Goal: Information Seeking & Learning: Learn about a topic

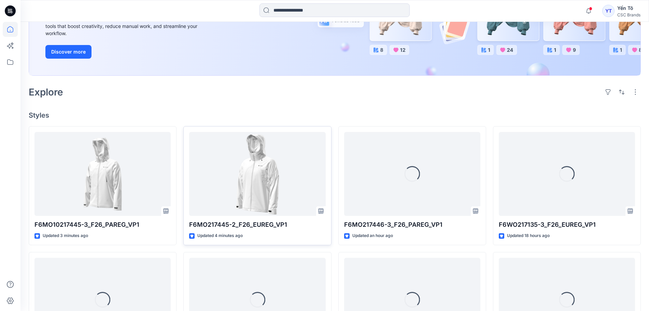
scroll to position [128, 0]
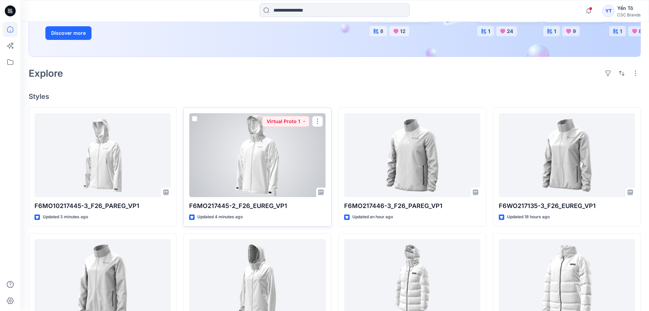
click at [245, 171] on div at bounding box center [257, 155] width 136 height 84
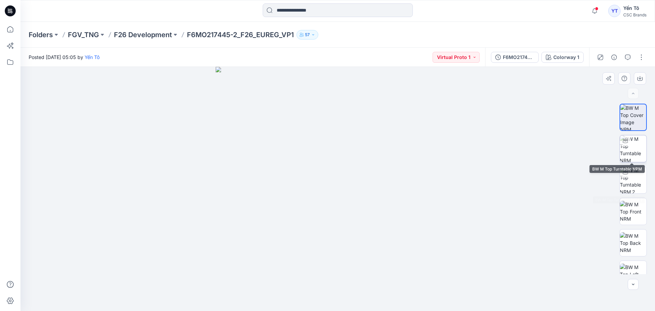
click at [629, 144] on div at bounding box center [625, 140] width 11 height 11
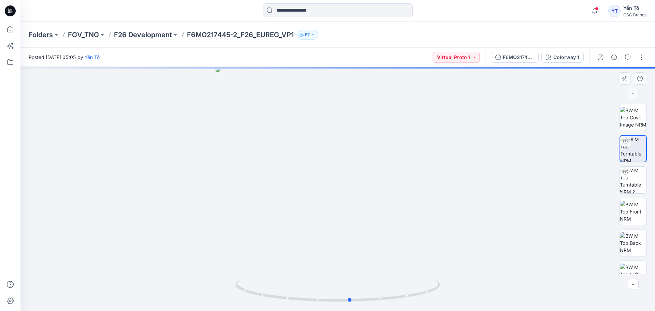
drag, startPoint x: 432, startPoint y: 296, endPoint x: 446, endPoint y: 288, distance: 15.3
click at [446, 288] on div at bounding box center [337, 189] width 635 height 244
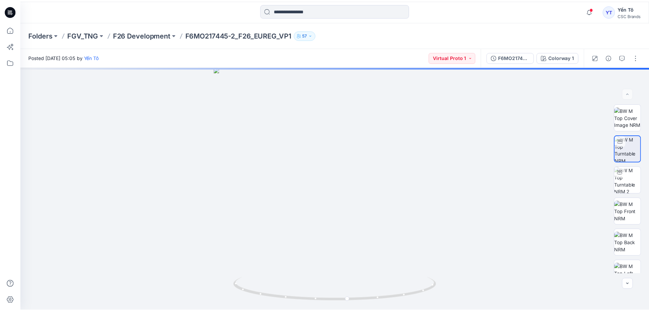
scroll to position [128, 0]
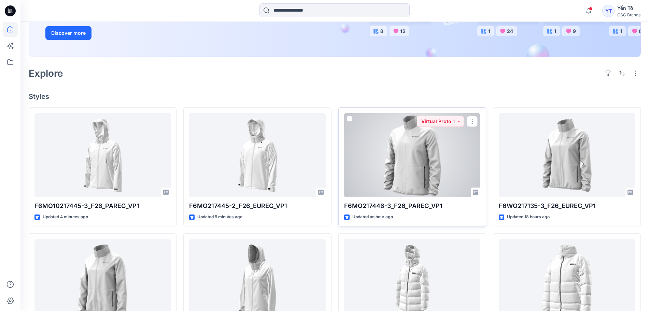
click at [408, 160] on div at bounding box center [412, 155] width 136 height 84
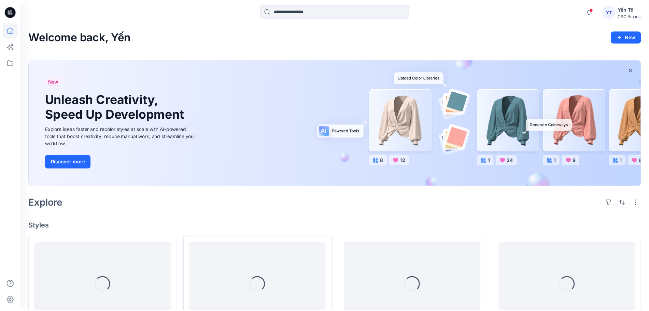
scroll to position [128, 0]
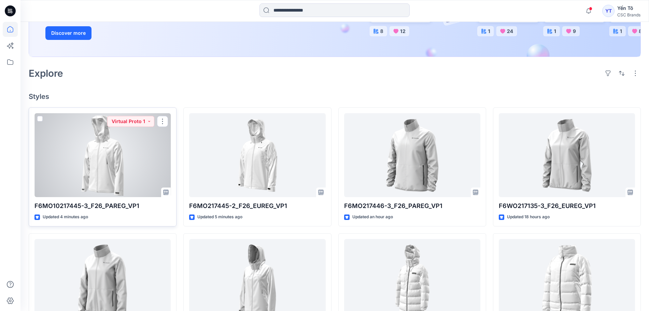
click at [83, 163] on div at bounding box center [102, 155] width 136 height 84
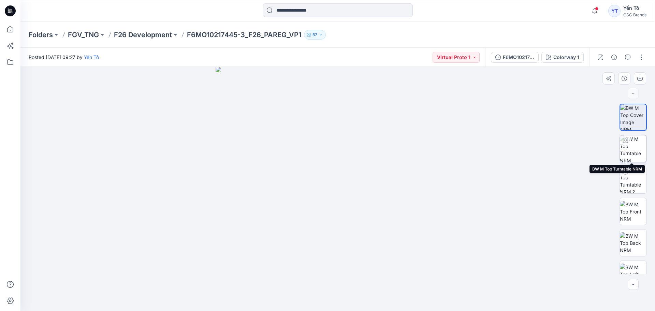
click at [628, 148] on img at bounding box center [633, 148] width 27 height 27
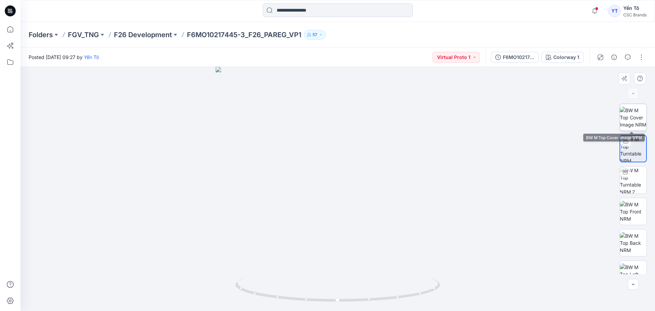
click at [632, 118] on img at bounding box center [633, 118] width 27 height 22
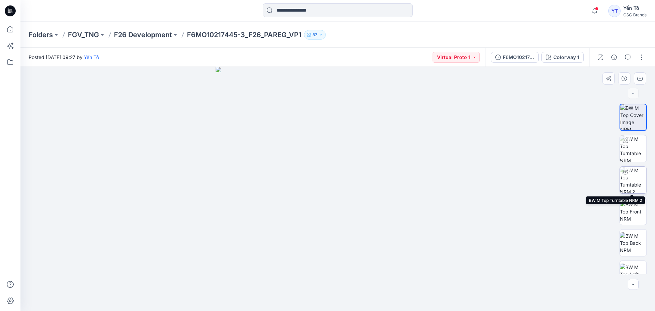
click at [634, 178] on img at bounding box center [633, 180] width 27 height 27
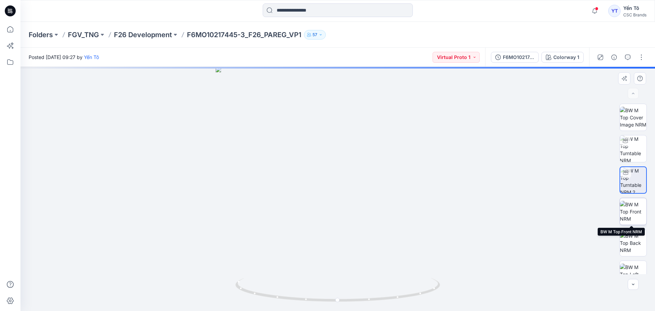
click at [633, 210] on img at bounding box center [633, 212] width 27 height 22
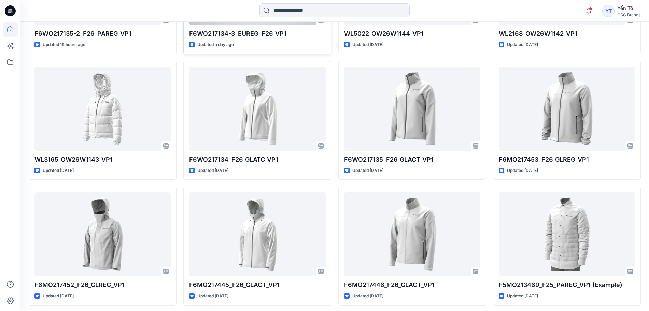
scroll to position [427, 0]
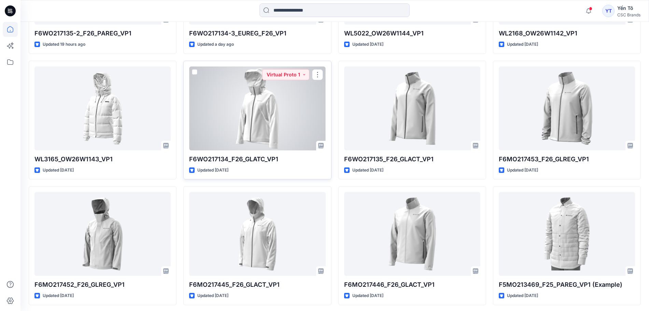
click at [260, 114] on div at bounding box center [257, 109] width 136 height 84
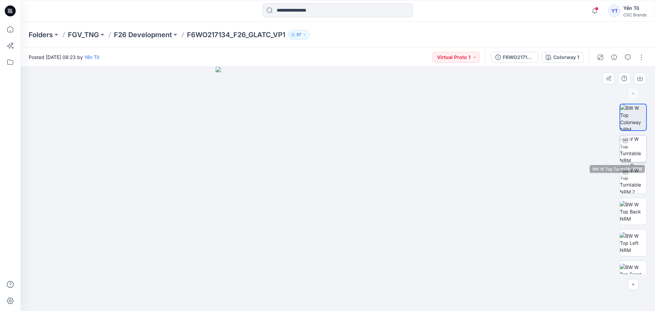
click at [633, 146] on img at bounding box center [633, 148] width 27 height 27
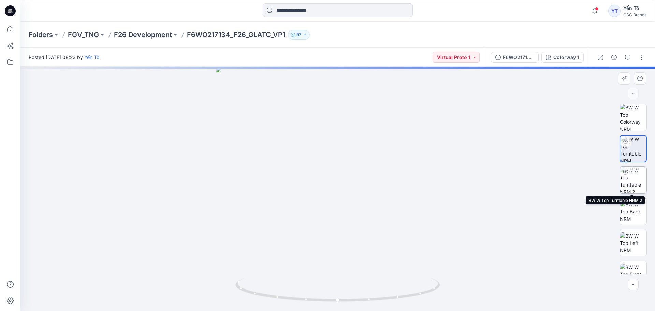
click at [632, 177] on img at bounding box center [633, 180] width 27 height 27
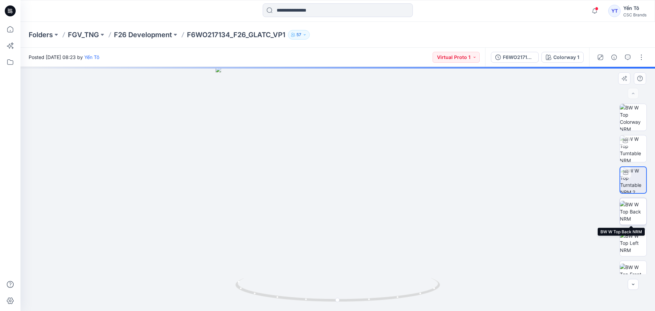
click at [632, 215] on img at bounding box center [633, 212] width 27 height 22
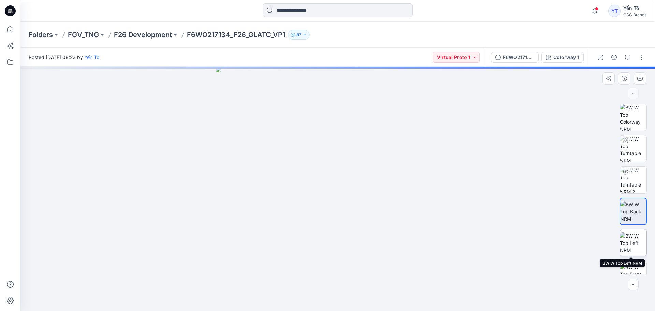
click at [630, 236] on img at bounding box center [633, 243] width 27 height 22
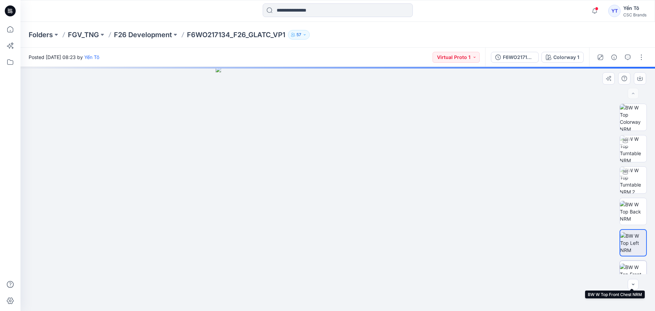
click at [633, 267] on img at bounding box center [633, 275] width 27 height 22
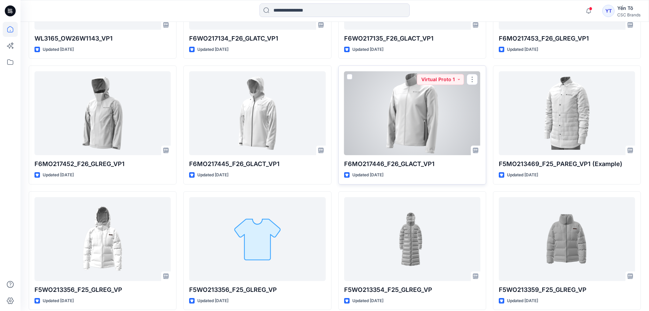
scroll to position [555, 0]
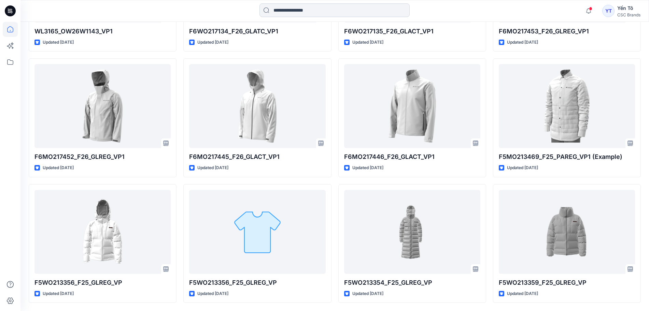
click at [318, 9] on input at bounding box center [334, 10] width 150 height 14
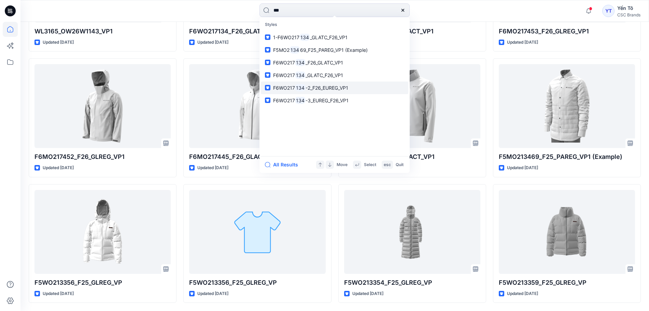
type input "***"
click at [336, 88] on span "-2_F26_EUREG_VP1" at bounding box center [326, 88] width 43 height 6
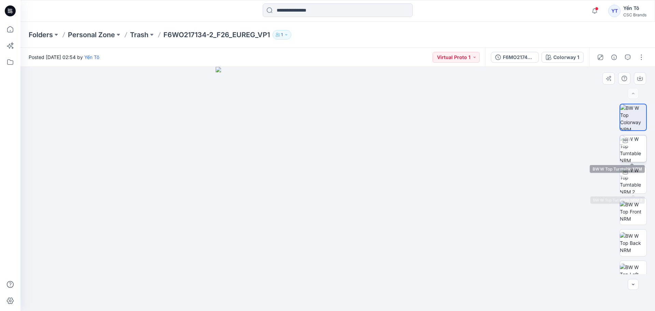
click at [633, 148] on img at bounding box center [633, 148] width 27 height 27
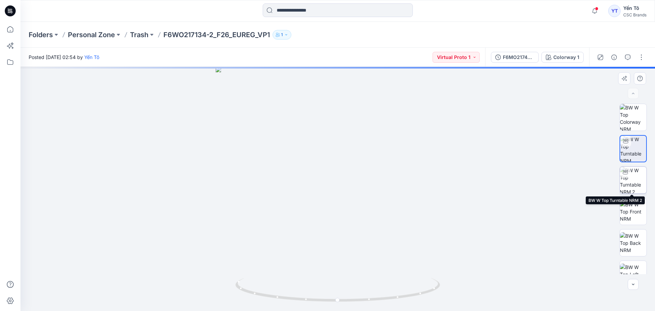
click at [633, 178] on img at bounding box center [633, 180] width 27 height 27
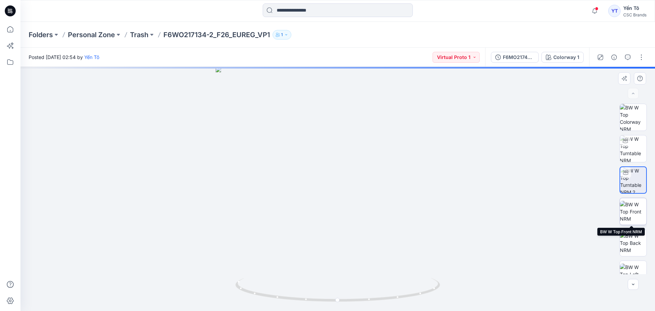
click at [632, 212] on img at bounding box center [633, 212] width 27 height 22
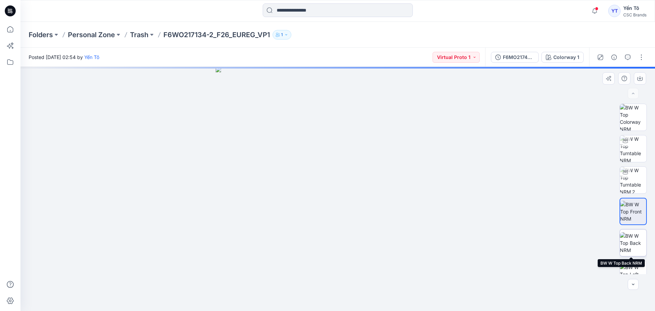
click at [633, 245] on img at bounding box center [633, 243] width 27 height 22
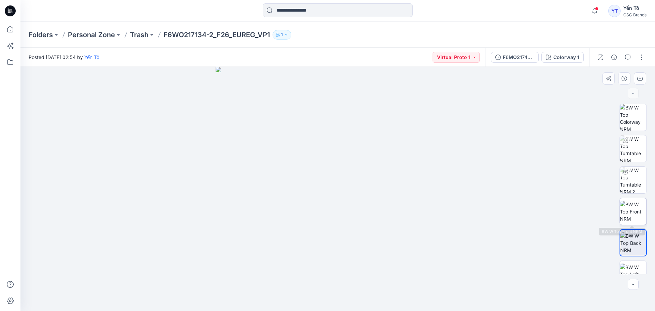
click at [639, 207] on img at bounding box center [633, 212] width 27 height 22
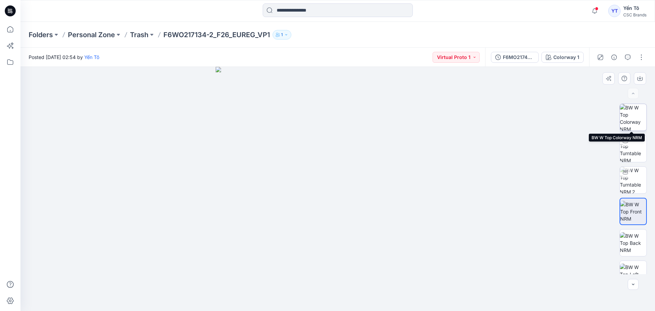
click at [627, 117] on img at bounding box center [633, 117] width 27 height 27
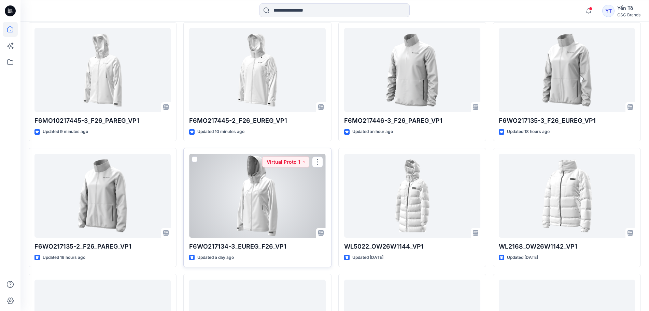
scroll to position [171, 0]
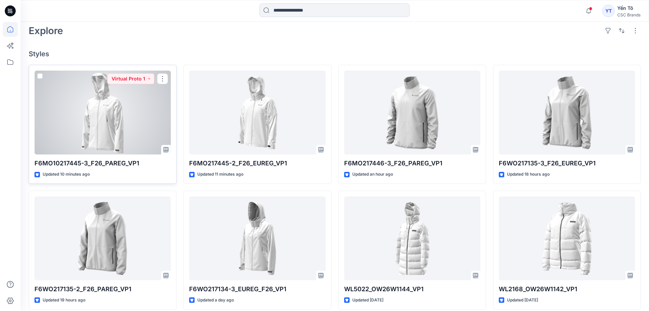
click at [85, 117] on div at bounding box center [102, 113] width 136 height 84
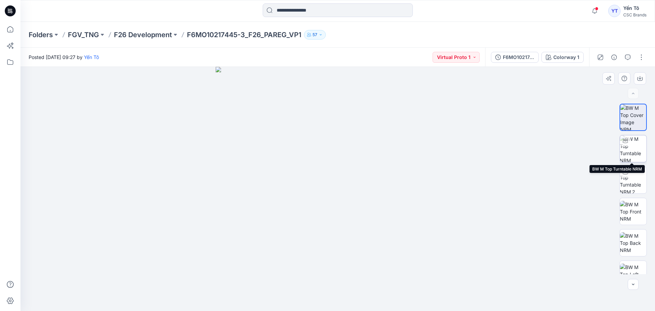
click at [638, 151] on img at bounding box center [633, 148] width 27 height 27
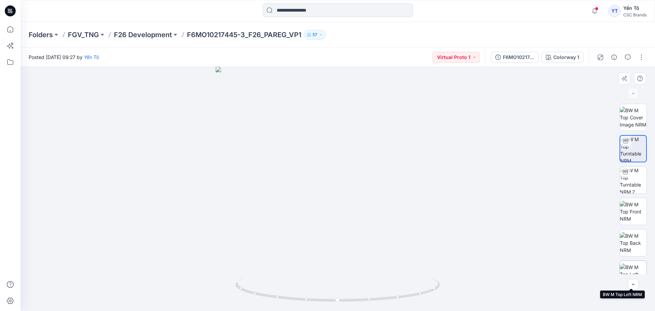
click at [635, 267] on img at bounding box center [633, 275] width 27 height 22
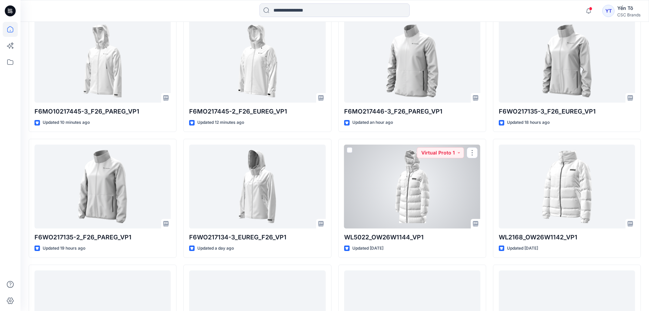
scroll to position [213, 0]
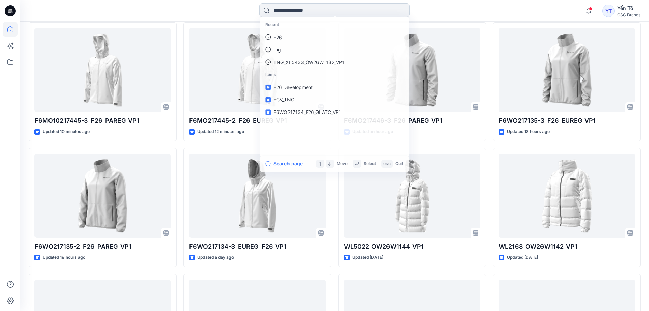
click at [311, 9] on input at bounding box center [334, 10] width 150 height 14
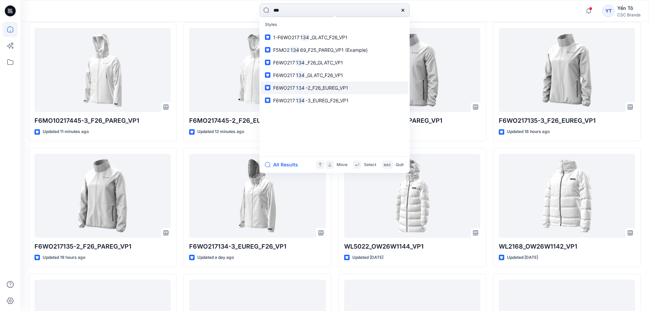
type input "***"
click at [321, 89] on span "-2_F26_EUREG_VP1" at bounding box center [326, 88] width 43 height 6
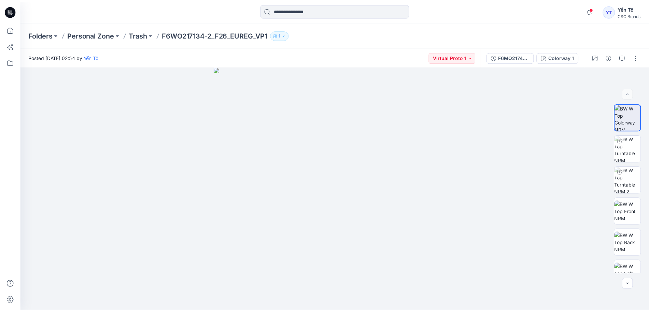
scroll to position [213, 0]
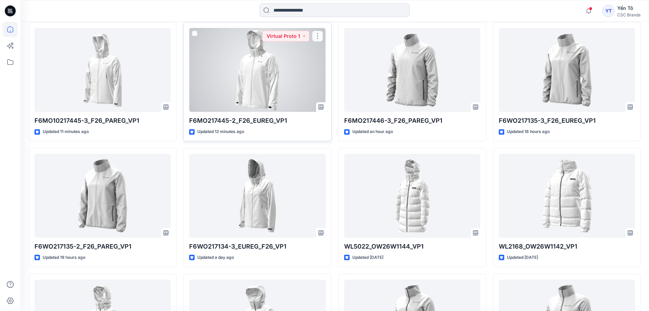
click at [250, 80] on div at bounding box center [257, 70] width 136 height 84
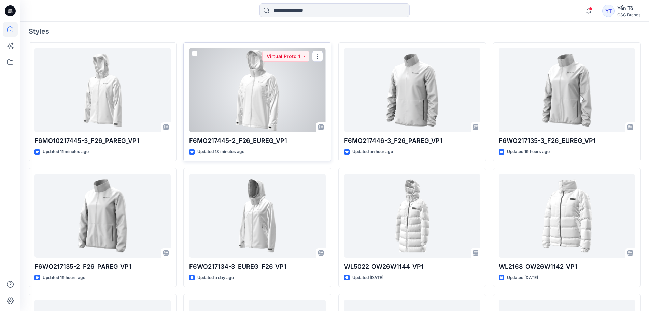
scroll to position [213, 0]
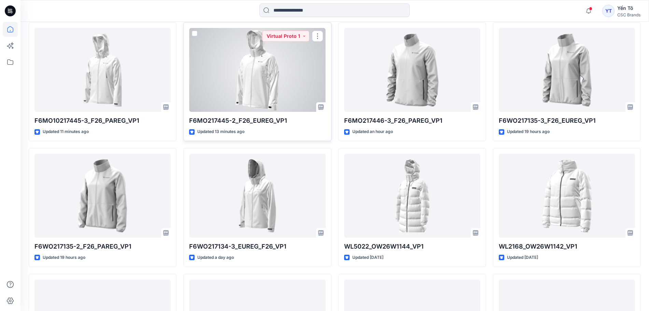
click at [263, 67] on div at bounding box center [257, 70] width 136 height 84
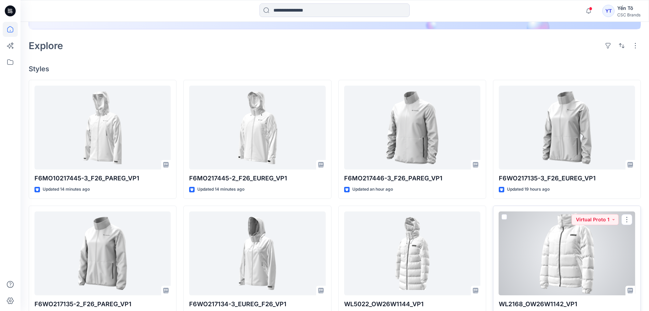
scroll to position [171, 0]
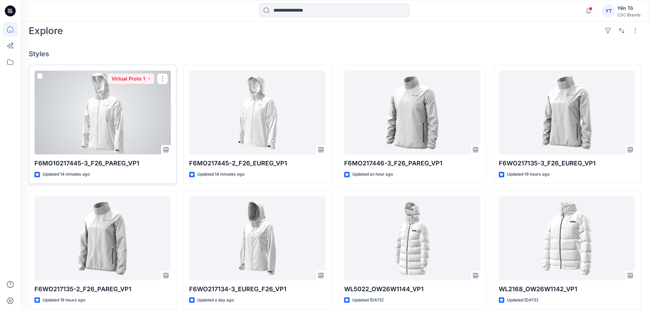
click at [99, 116] on div at bounding box center [102, 113] width 136 height 84
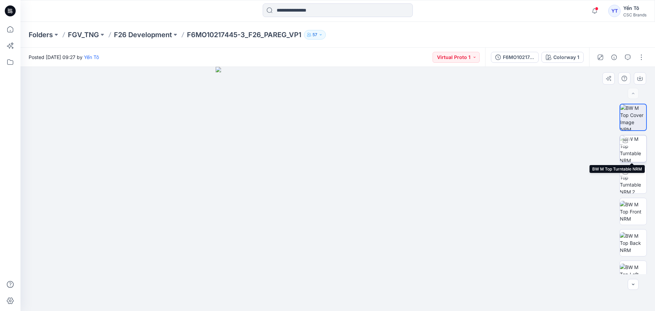
click at [633, 146] on img at bounding box center [633, 148] width 27 height 27
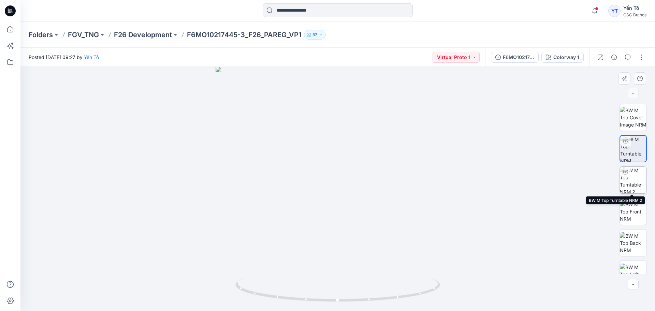
click at [639, 179] on img at bounding box center [633, 180] width 27 height 27
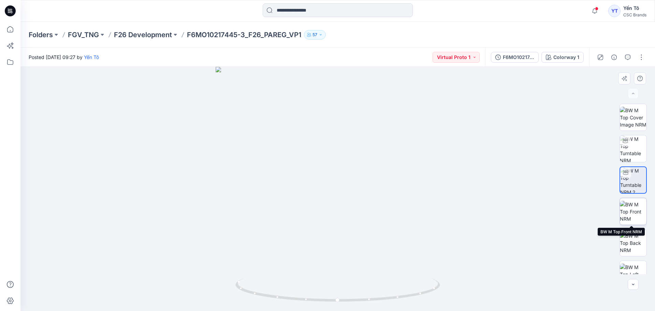
click at [632, 215] on img at bounding box center [633, 212] width 27 height 22
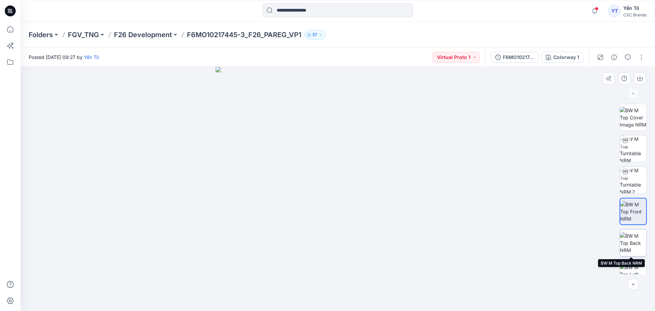
click at [631, 238] on img at bounding box center [633, 243] width 27 height 22
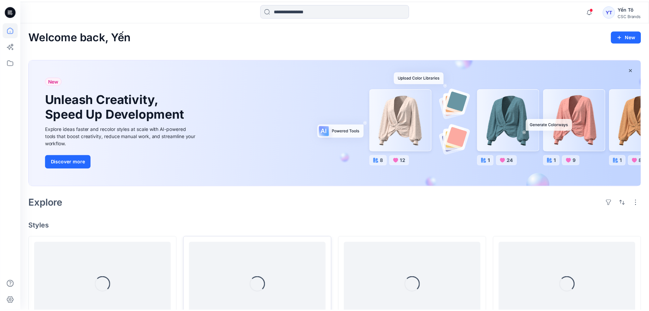
scroll to position [171, 0]
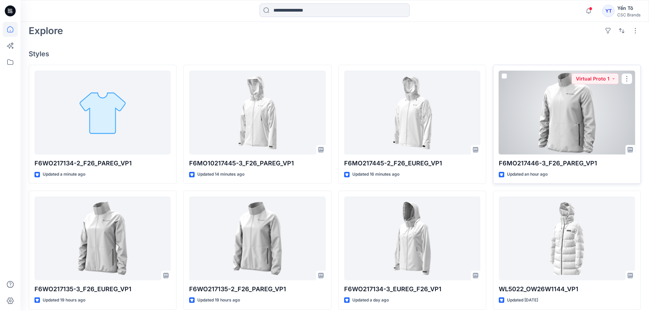
click at [564, 123] on div at bounding box center [567, 113] width 136 height 84
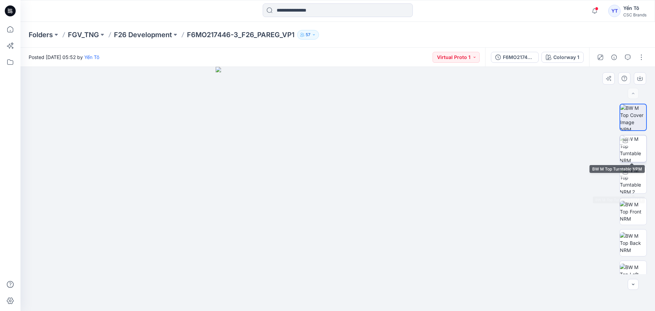
click at [627, 153] on img at bounding box center [633, 148] width 27 height 27
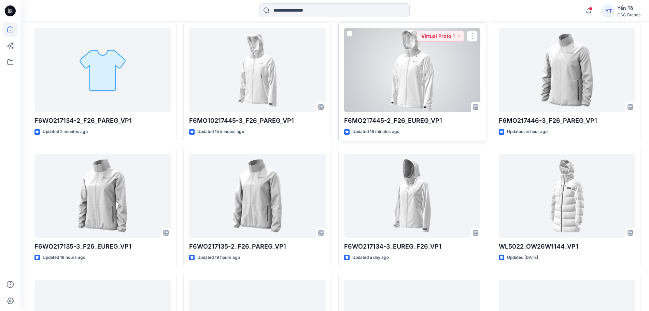
scroll to position [128, 0]
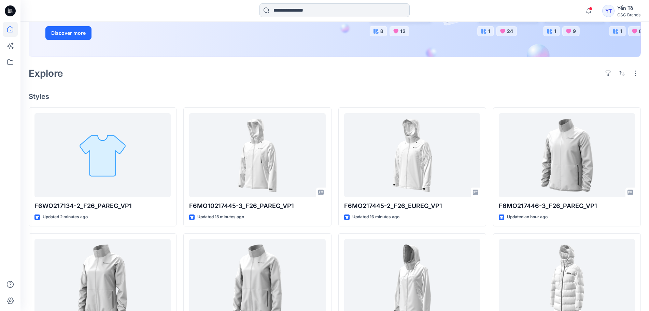
click at [312, 10] on input at bounding box center [334, 10] width 150 height 14
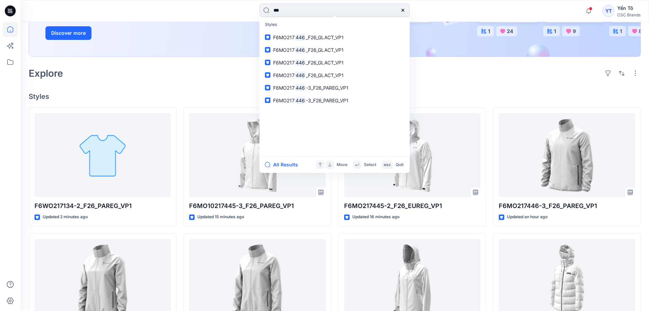
type input "***"
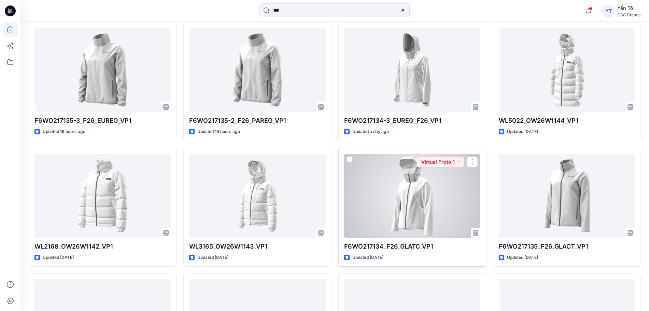
scroll to position [341, 0]
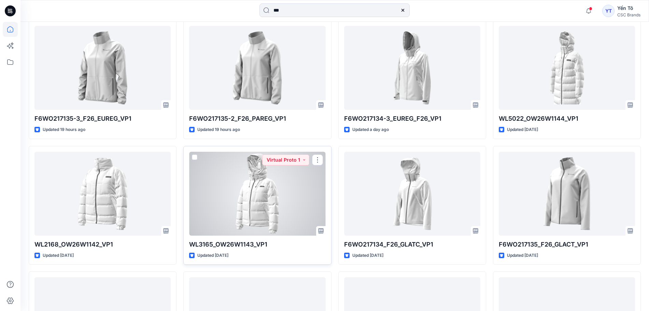
click at [257, 194] on div at bounding box center [257, 194] width 136 height 84
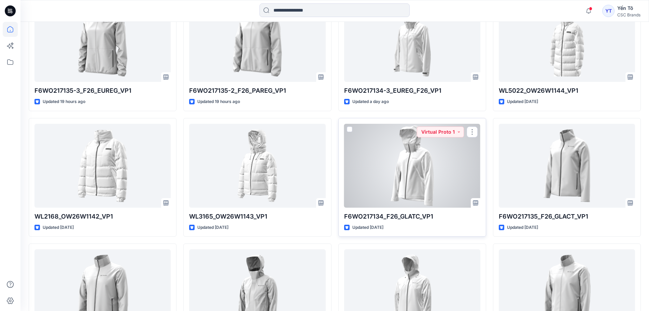
scroll to position [384, 0]
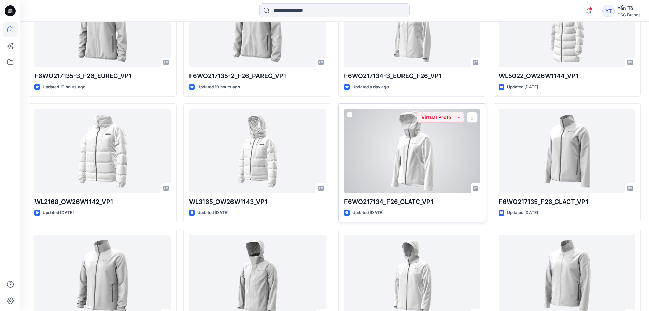
click at [419, 150] on div at bounding box center [412, 151] width 136 height 84
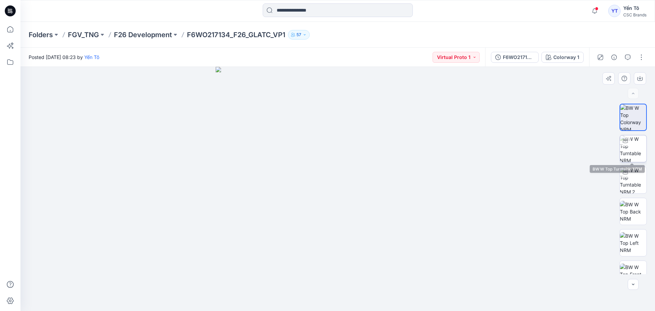
click at [640, 153] on img at bounding box center [633, 148] width 27 height 27
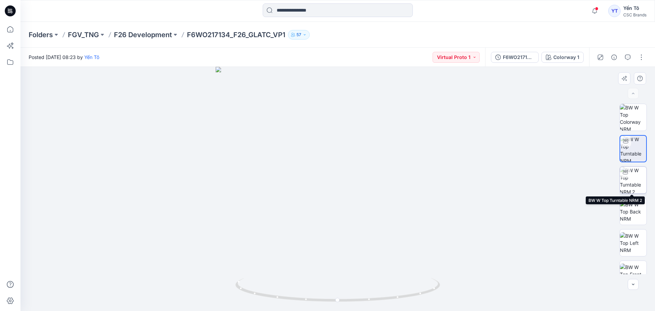
click at [626, 181] on img at bounding box center [633, 180] width 27 height 27
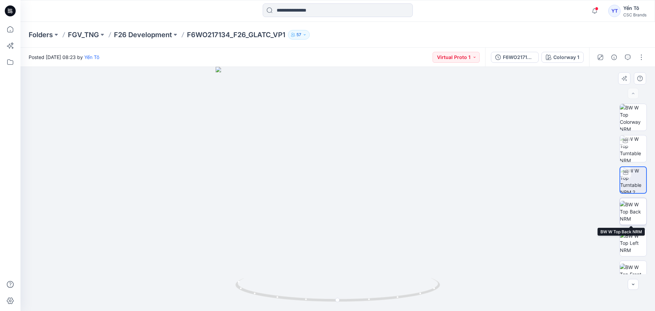
click at [632, 205] on img at bounding box center [633, 212] width 27 height 22
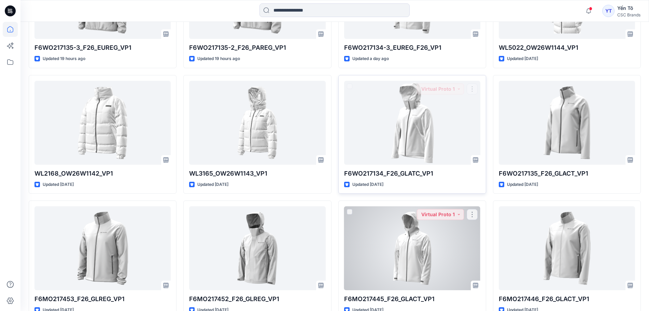
scroll to position [469, 0]
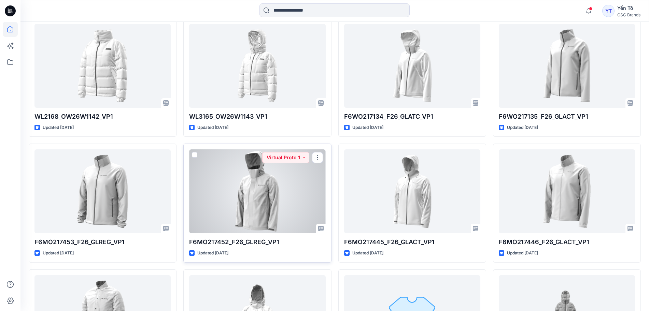
click at [258, 195] on div at bounding box center [257, 191] width 136 height 84
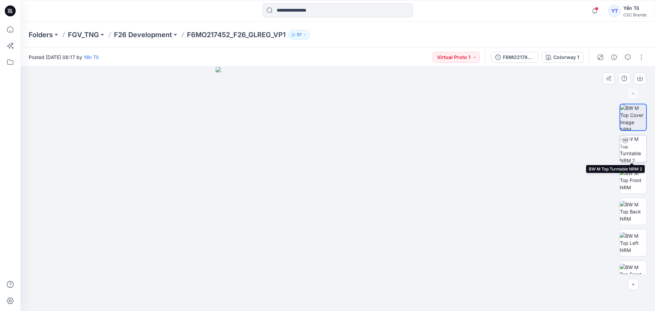
click at [631, 150] on img at bounding box center [633, 148] width 27 height 27
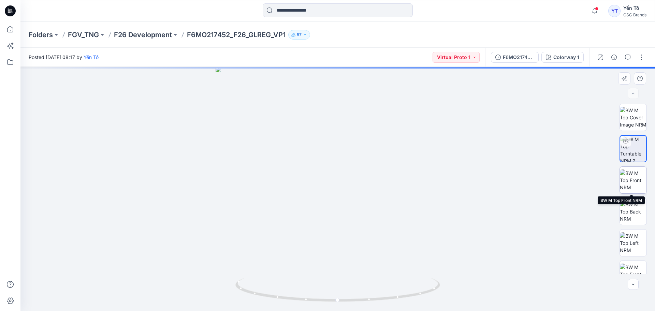
click at [632, 181] on img at bounding box center [633, 181] width 27 height 22
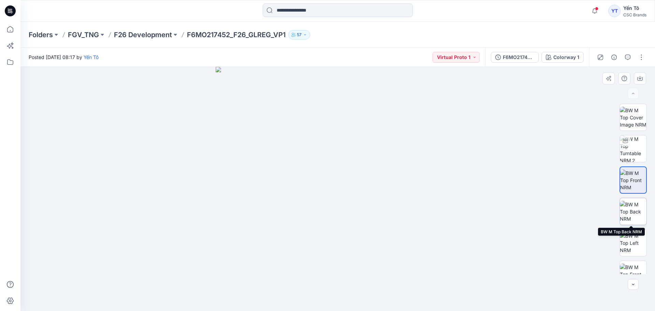
click at [633, 212] on img at bounding box center [633, 212] width 27 height 22
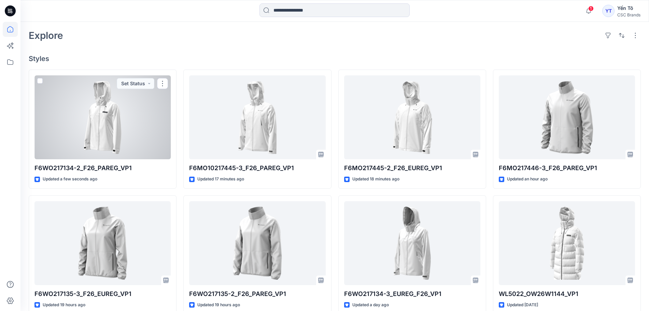
scroll to position [169, 0]
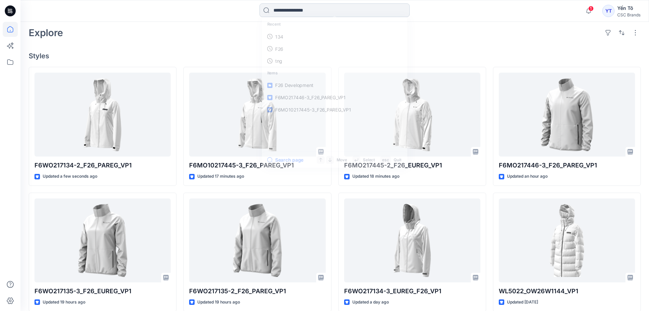
click at [301, 10] on input at bounding box center [334, 10] width 150 height 14
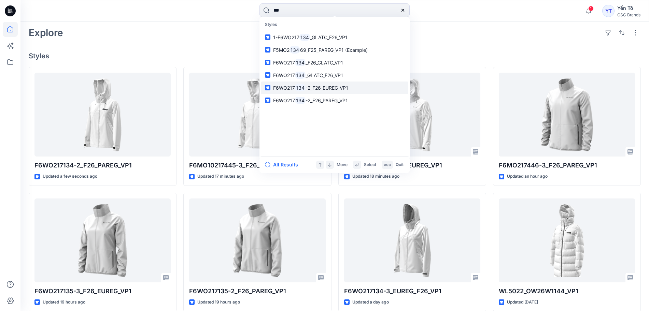
type input "***"
click at [329, 85] on span "-2_F26_EUREG_VP1" at bounding box center [326, 88] width 43 height 6
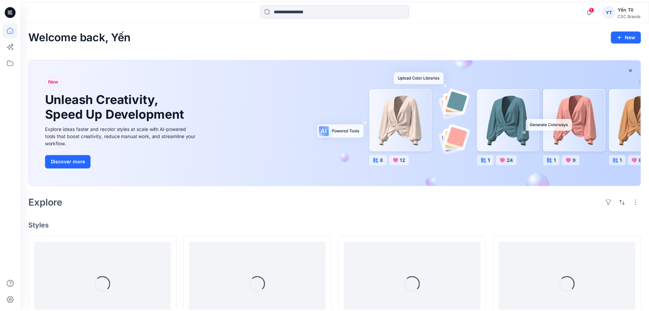
scroll to position [169, 0]
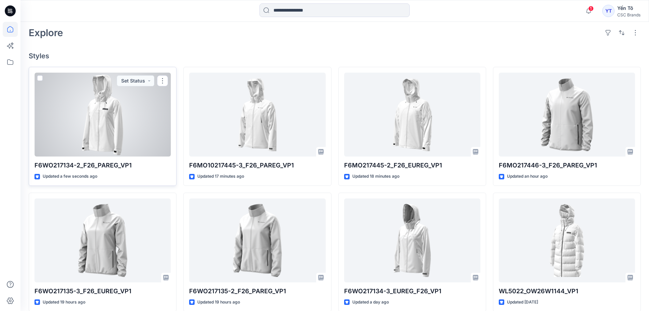
click at [86, 115] on div at bounding box center [102, 115] width 136 height 84
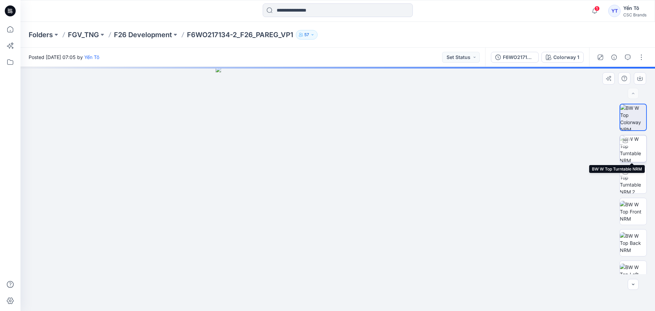
click at [631, 149] on img at bounding box center [633, 148] width 27 height 27
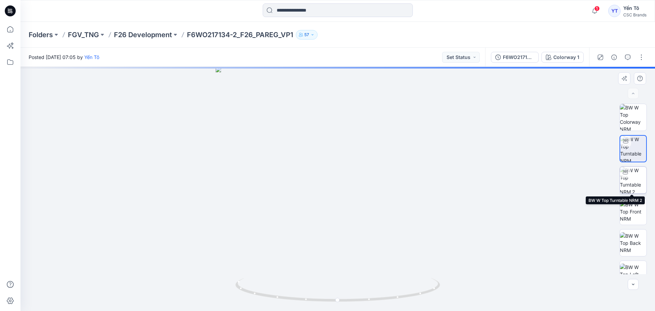
click at [641, 178] on img at bounding box center [633, 180] width 27 height 27
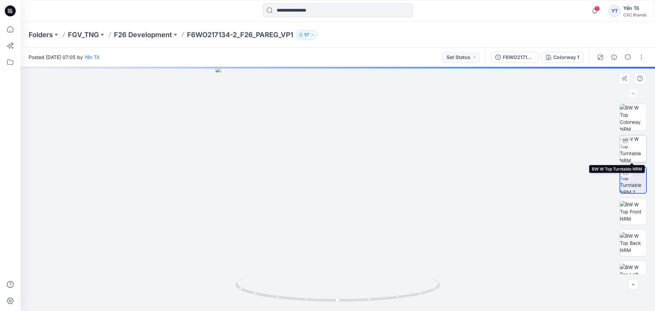
click at [631, 146] on img at bounding box center [633, 148] width 27 height 27
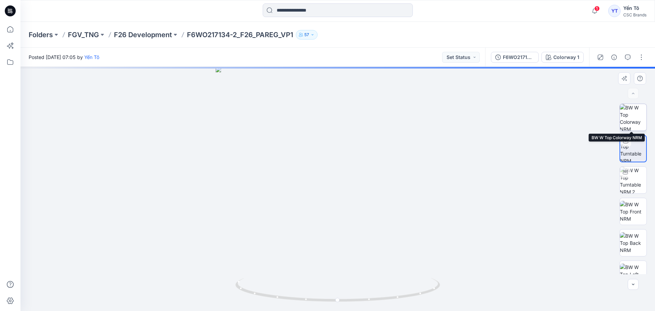
click at [629, 115] on img at bounding box center [633, 117] width 27 height 27
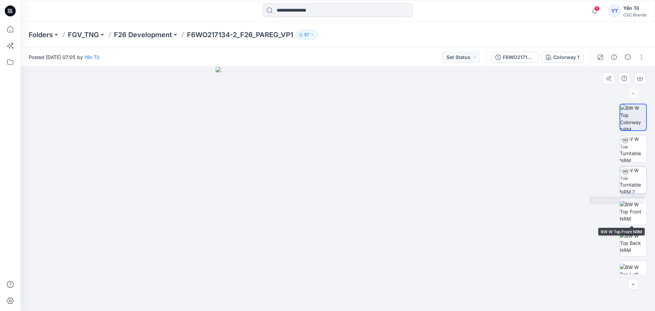
click at [629, 182] on img at bounding box center [633, 180] width 27 height 27
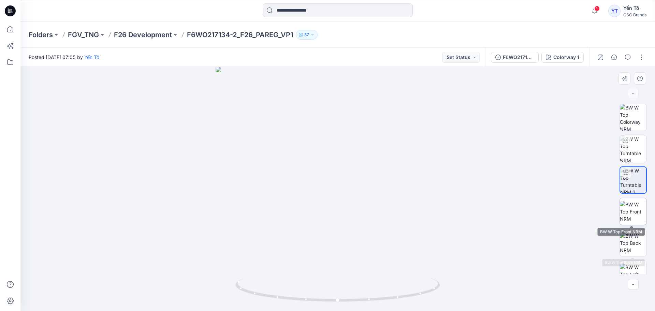
click at [636, 212] on img at bounding box center [633, 212] width 27 height 22
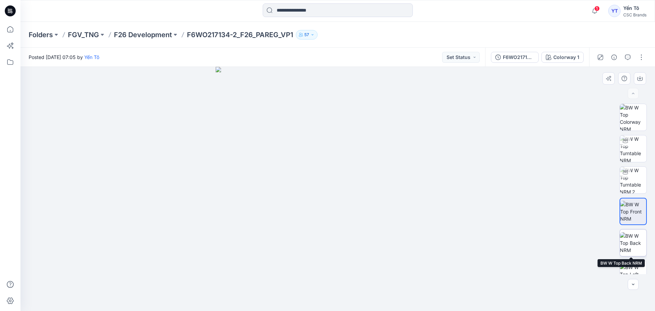
click at [632, 247] on img at bounding box center [633, 243] width 27 height 22
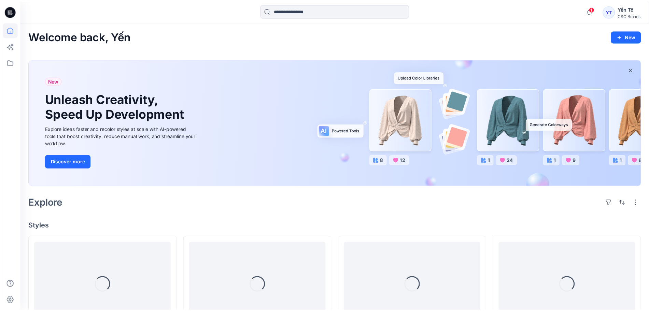
scroll to position [169, 0]
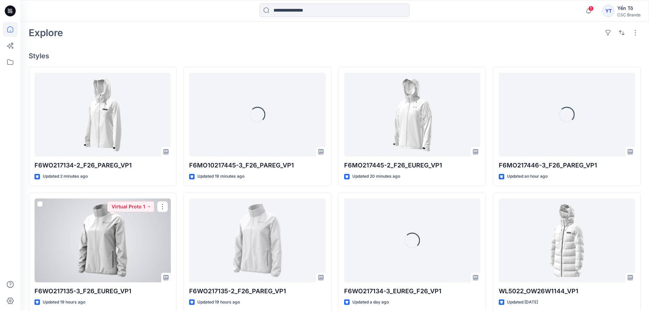
click at [105, 240] on div at bounding box center [102, 241] width 136 height 84
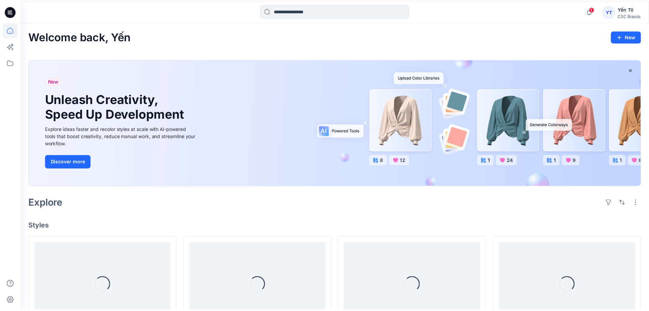
scroll to position [169, 0]
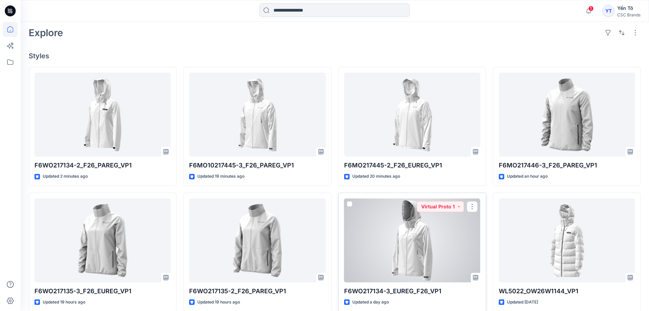
click at [409, 259] on div at bounding box center [412, 241] width 136 height 84
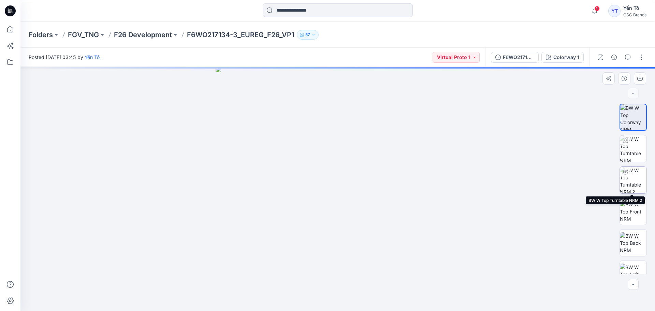
click at [635, 180] on img at bounding box center [633, 180] width 27 height 27
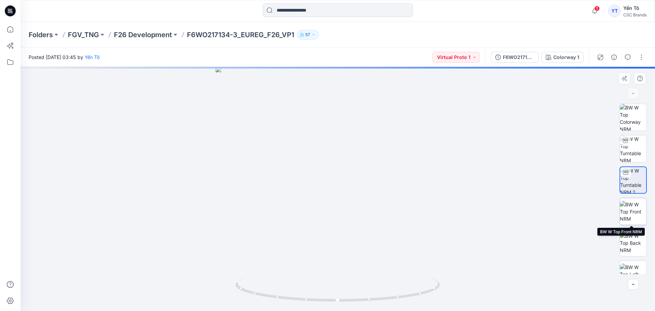
click at [632, 211] on img at bounding box center [633, 212] width 27 height 22
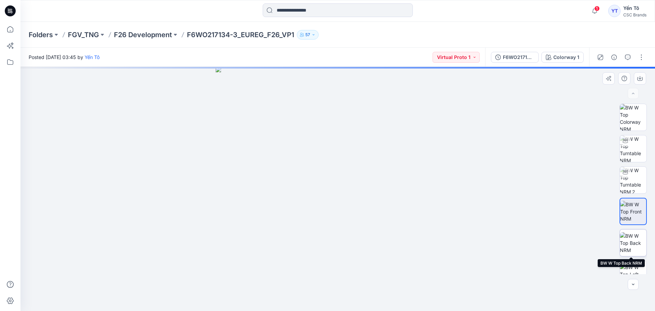
click at [635, 242] on img at bounding box center [633, 243] width 27 height 22
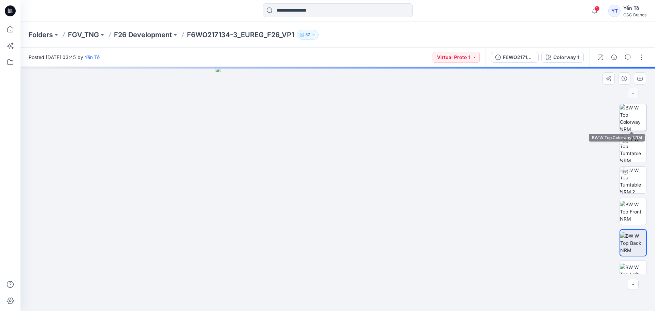
click at [628, 123] on img at bounding box center [633, 117] width 27 height 27
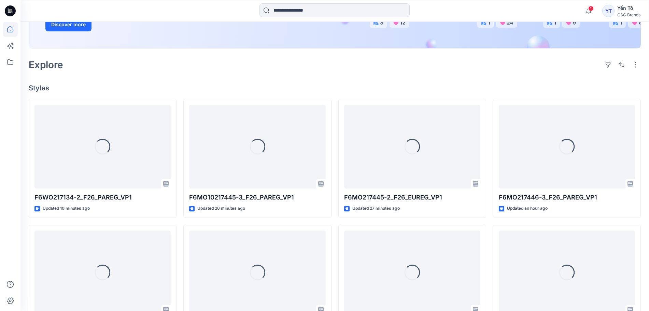
scroll to position [146, 0]
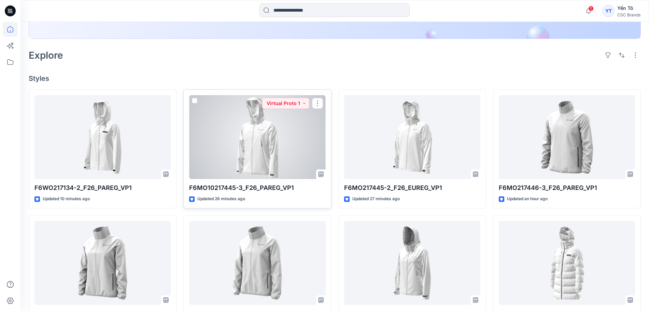
click at [257, 144] on div at bounding box center [257, 137] width 136 height 84
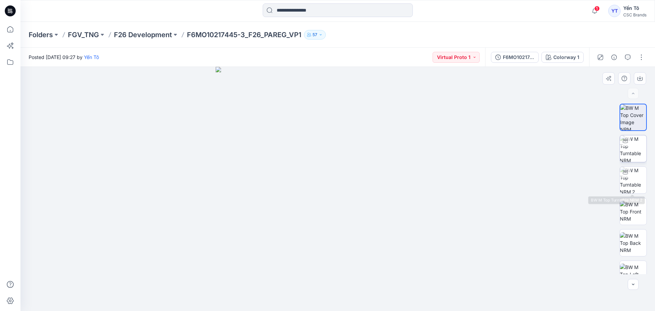
click at [633, 152] on img at bounding box center [633, 148] width 27 height 27
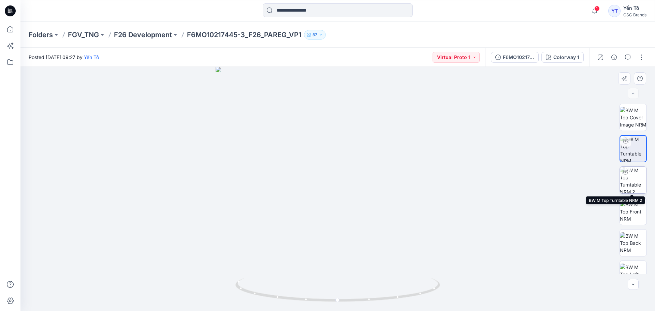
click at [631, 185] on img at bounding box center [633, 180] width 27 height 27
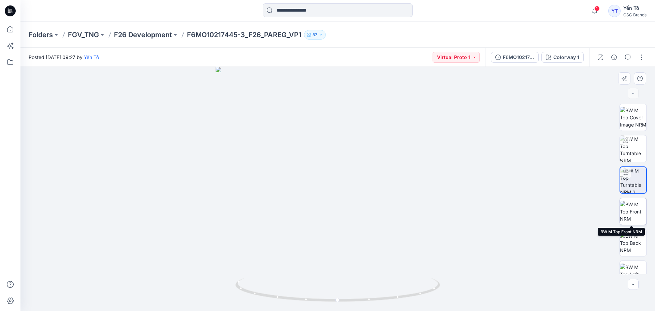
click at [630, 213] on img at bounding box center [633, 212] width 27 height 22
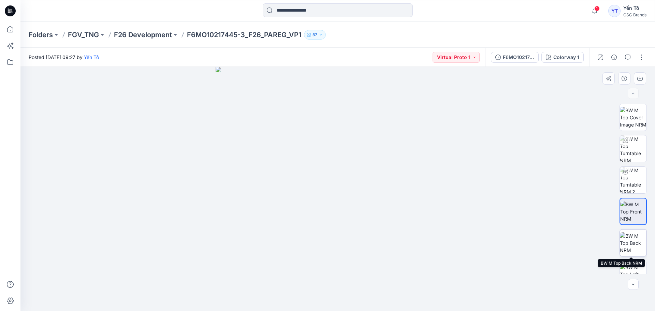
click at [639, 237] on img at bounding box center [633, 243] width 27 height 22
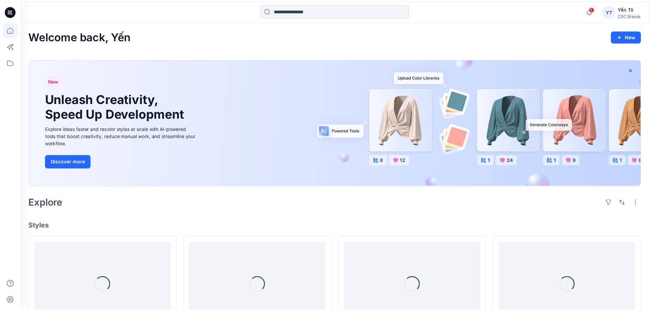
scroll to position [146, 0]
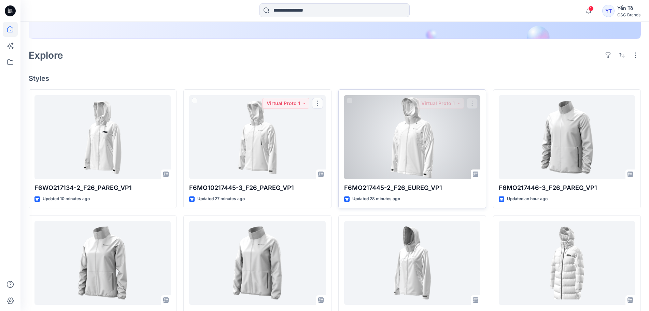
click at [392, 153] on div at bounding box center [412, 137] width 136 height 84
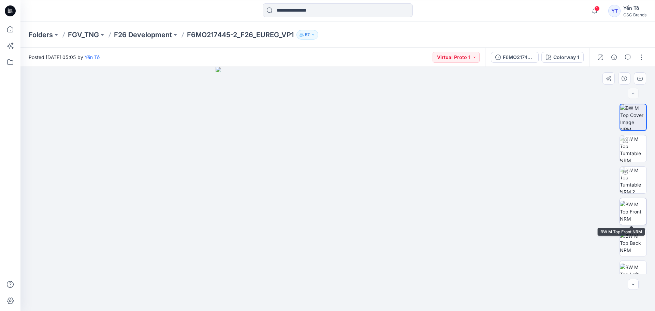
click at [630, 215] on img at bounding box center [633, 212] width 27 height 22
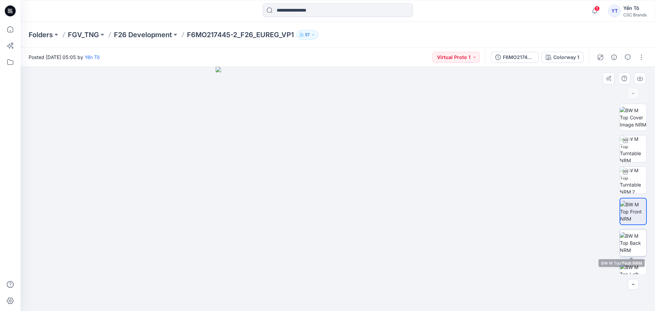
click at [629, 243] on img at bounding box center [633, 243] width 27 height 22
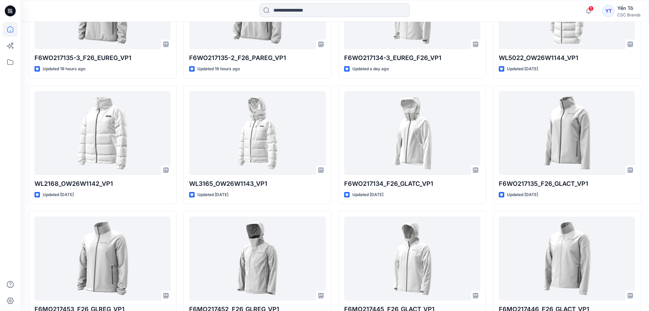
scroll to position [487, 0]
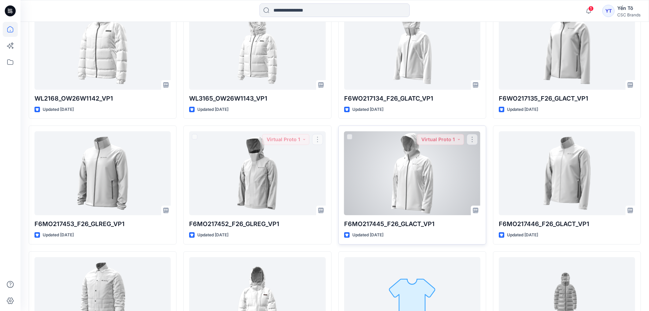
click at [423, 198] on div at bounding box center [412, 173] width 136 height 84
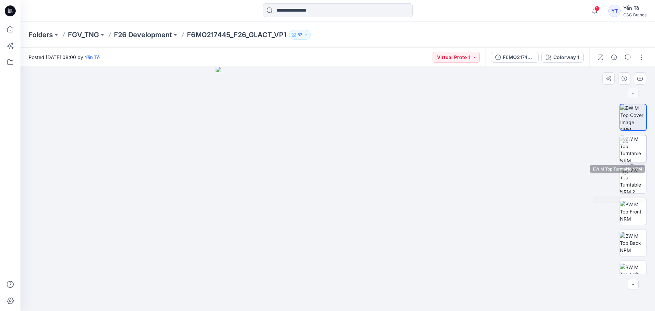
click at [643, 151] on img at bounding box center [633, 148] width 27 height 27
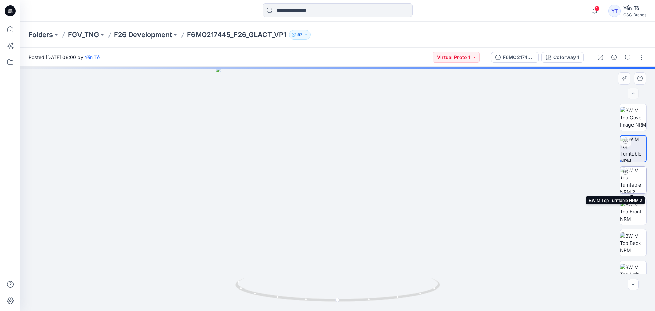
click at [635, 185] on img at bounding box center [633, 180] width 27 height 27
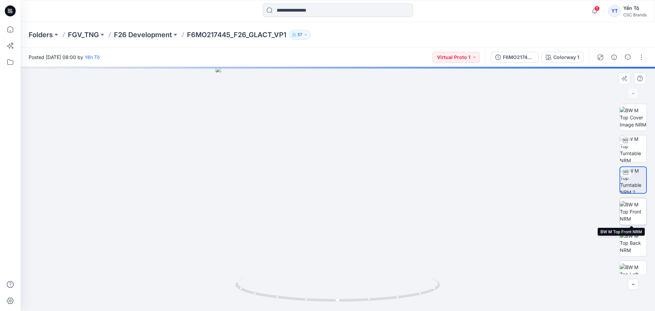
click at [635, 215] on img at bounding box center [633, 212] width 27 height 22
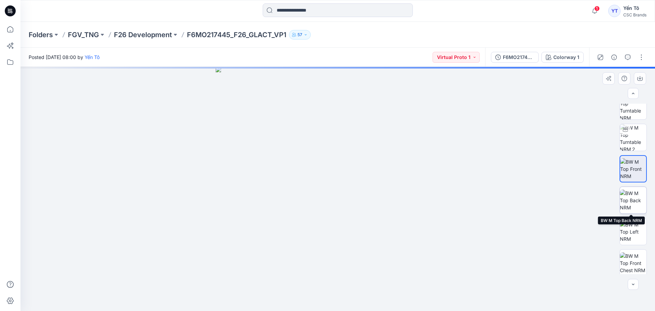
click at [631, 208] on img at bounding box center [633, 201] width 27 height 22
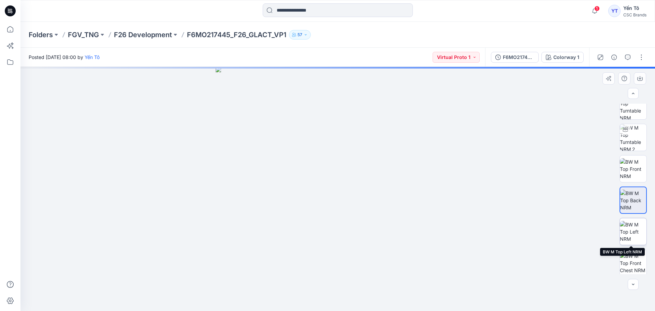
click at [633, 232] on img at bounding box center [633, 232] width 27 height 22
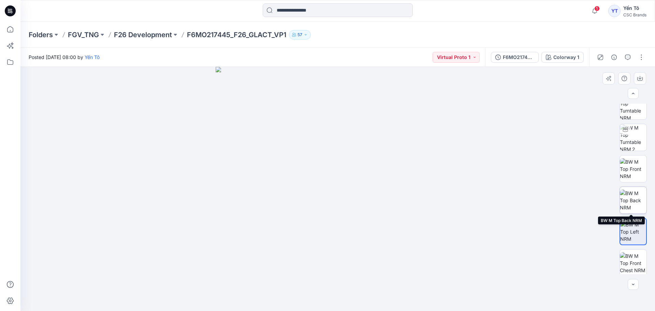
click at [635, 202] on img at bounding box center [633, 201] width 27 height 22
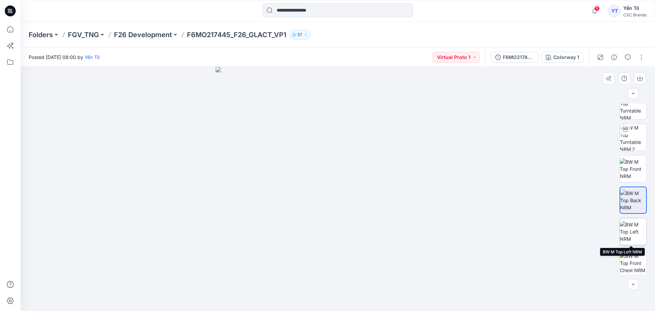
click at [634, 230] on img at bounding box center [633, 232] width 27 height 22
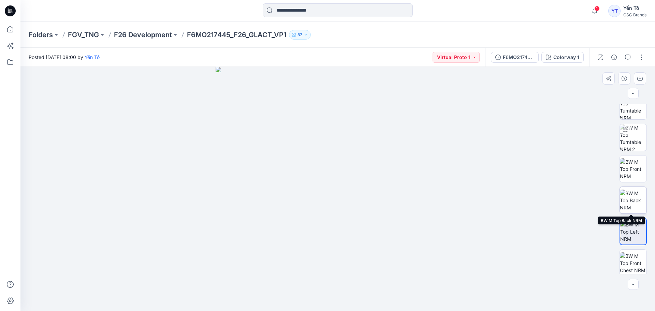
click at [634, 205] on img at bounding box center [633, 201] width 27 height 22
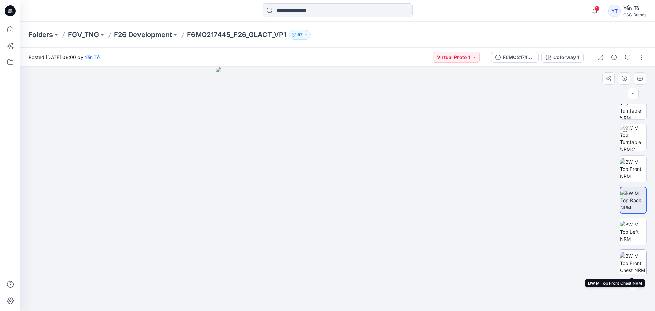
click at [633, 261] on img at bounding box center [633, 264] width 27 height 22
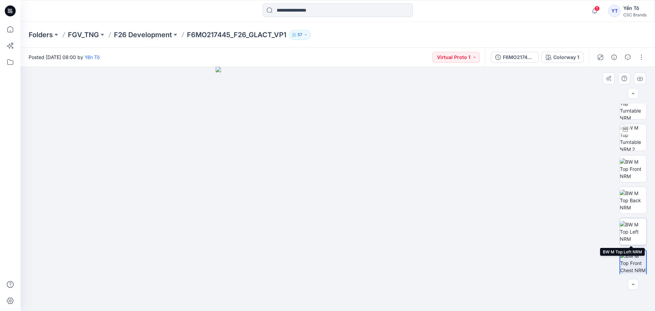
click at [632, 227] on img at bounding box center [633, 232] width 27 height 22
